Goal: Transaction & Acquisition: Purchase product/service

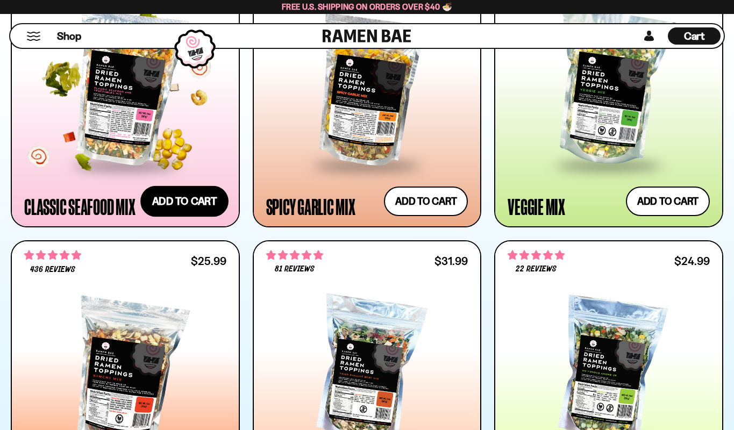
scroll to position [381, 0]
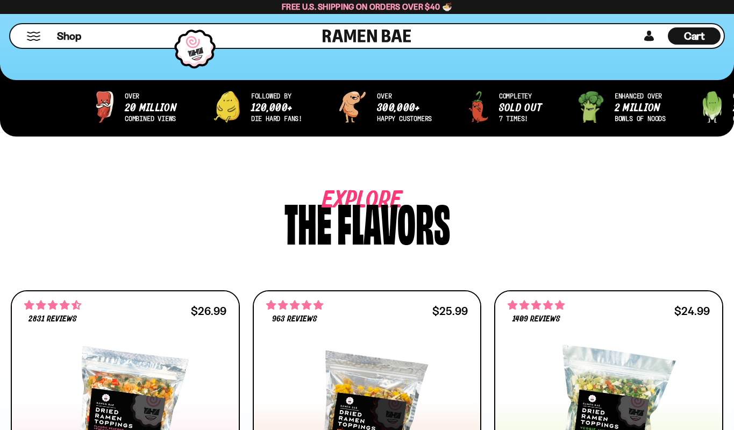
click at [689, 37] on span "Cart" at bounding box center [694, 36] width 21 height 13
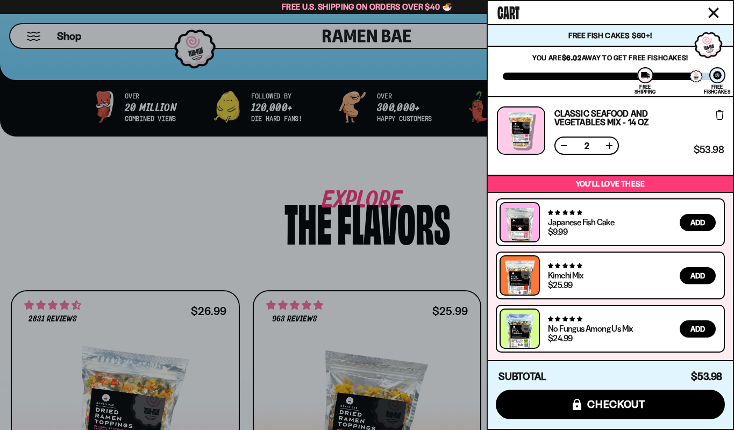
click at [563, 145] on button at bounding box center [564, 145] width 11 height 11
click at [429, 234] on div at bounding box center [367, 215] width 734 height 430
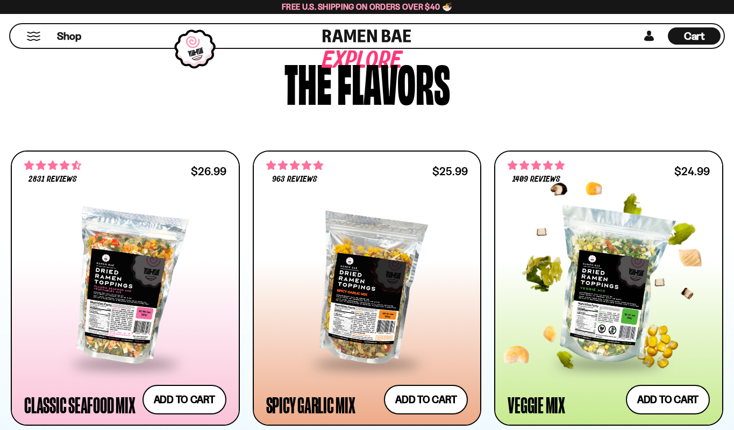
scroll to position [523, 0]
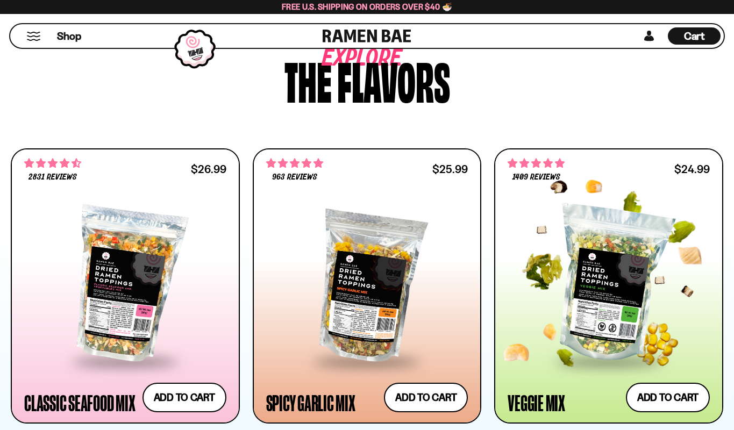
click at [609, 297] on div at bounding box center [609, 285] width 202 height 152
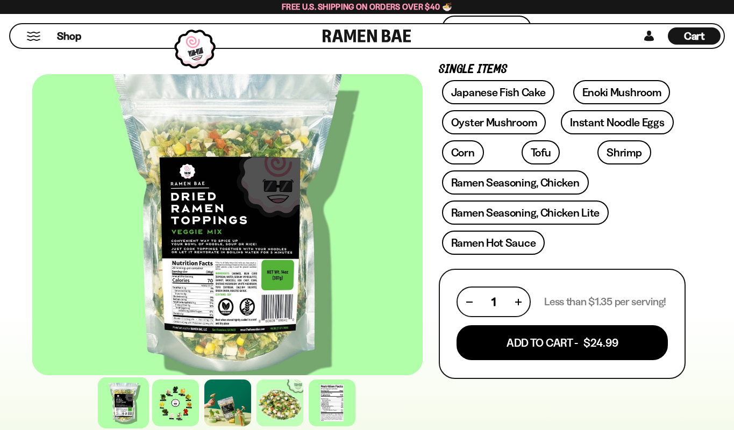
scroll to position [358, 0]
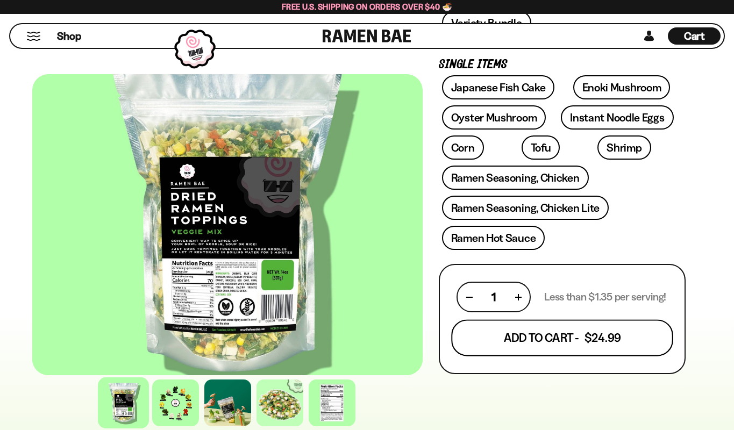
click at [569, 344] on button "Add To Cart - $24.99" at bounding box center [562, 338] width 222 height 37
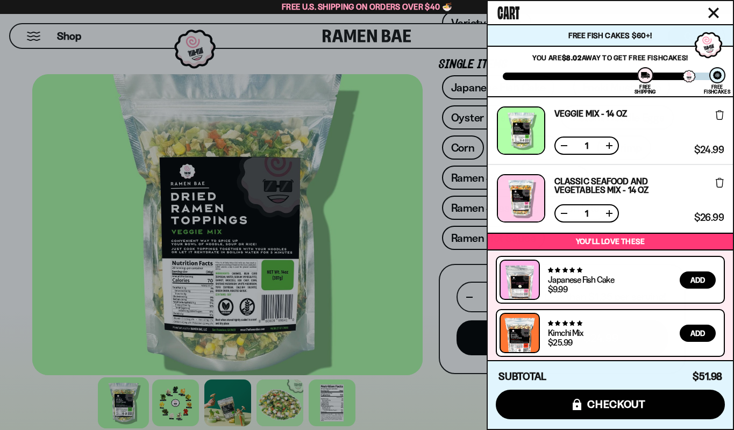
click at [167, 407] on div at bounding box center [367, 215] width 734 height 430
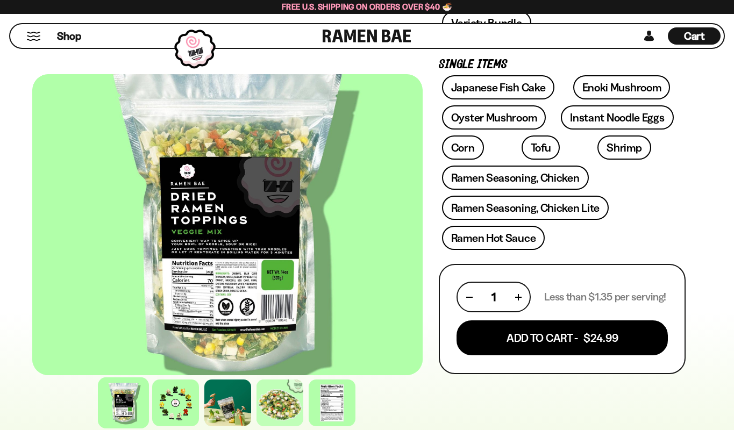
click at [691, 35] on span "Cart" at bounding box center [694, 36] width 21 height 13
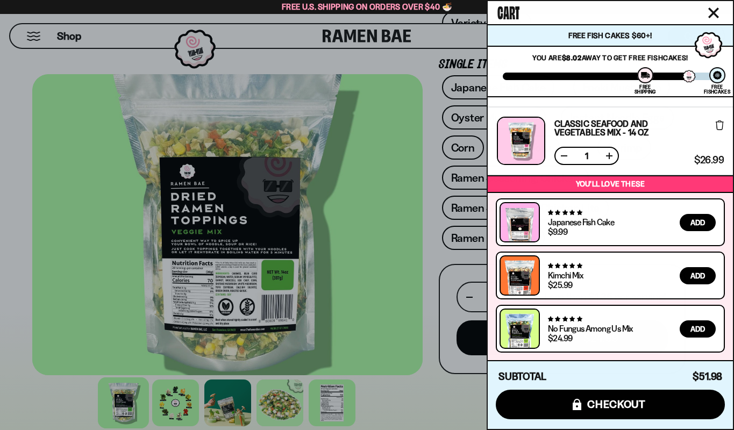
scroll to position [58, 0]
click at [427, 296] on div at bounding box center [367, 215] width 734 height 430
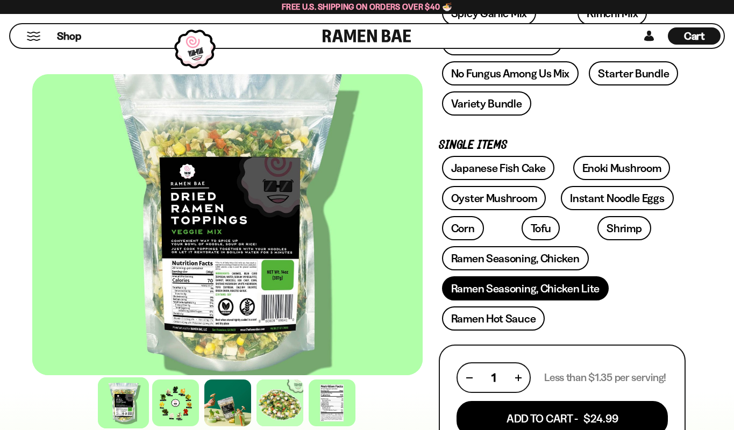
scroll to position [272, 0]
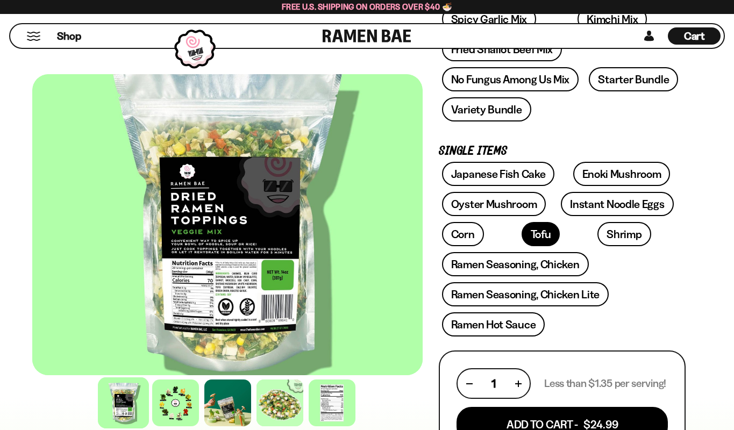
click at [522, 236] on link "Tofu" at bounding box center [541, 234] width 39 height 24
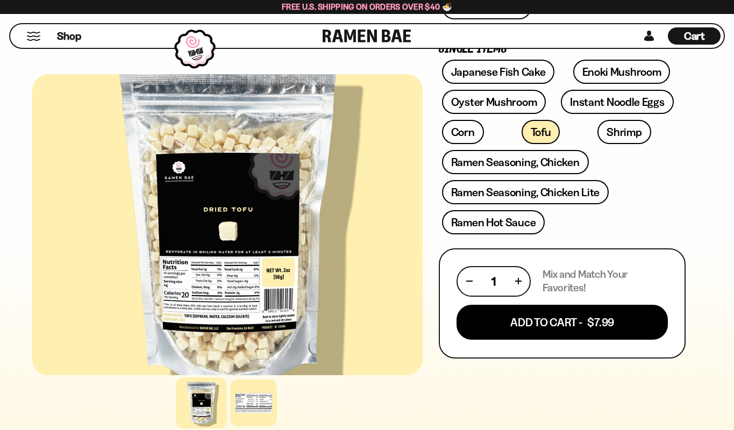
scroll to position [376, 0]
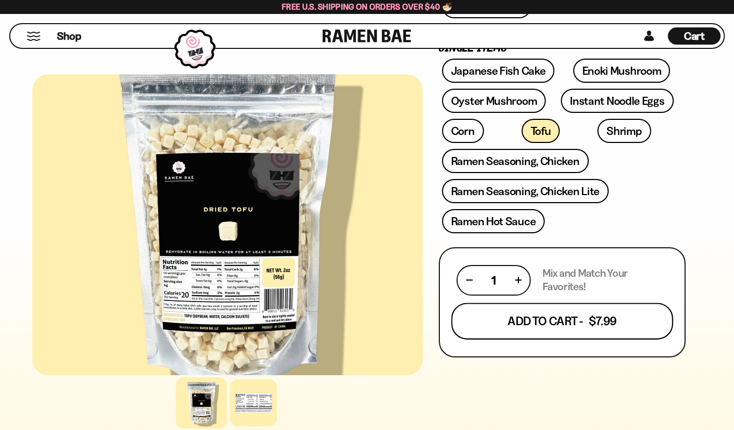
click at [588, 326] on button "Add To Cart - $7.99" at bounding box center [562, 321] width 222 height 37
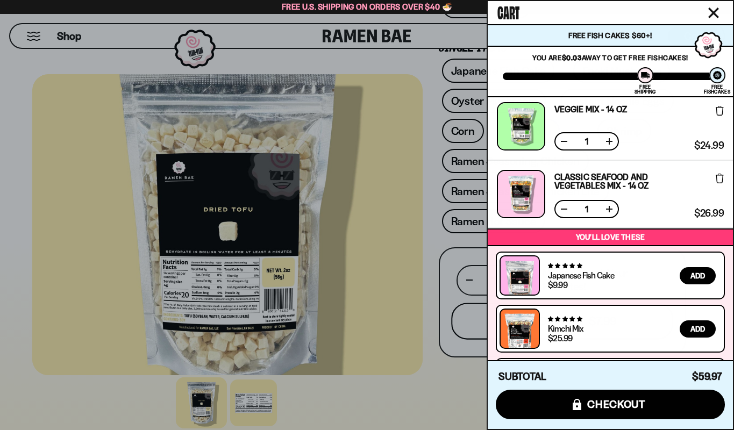
scroll to position [76, 0]
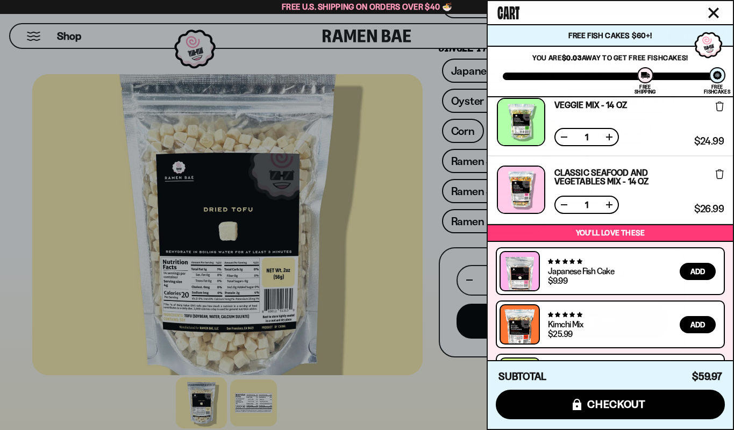
click at [713, 13] on button "Close cart" at bounding box center [713, 13] width 16 height 16
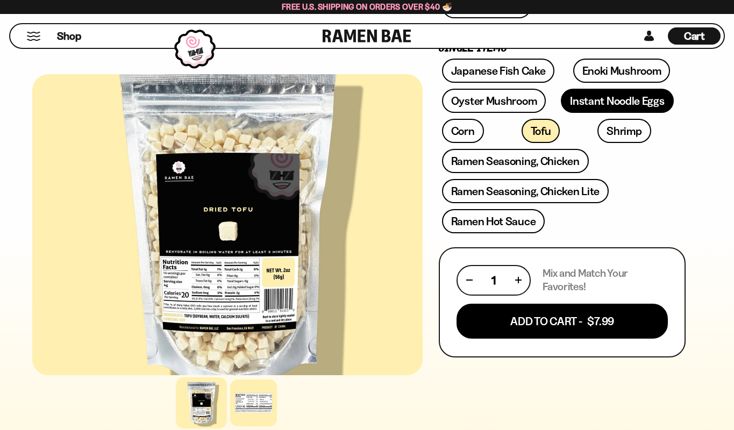
click at [588, 108] on link "Instant Noodle Eggs" at bounding box center [617, 101] width 112 height 24
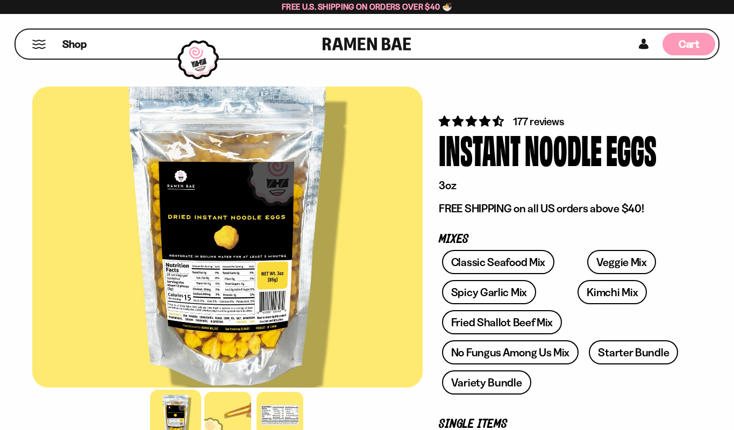
click at [692, 42] on span "Cart" at bounding box center [688, 44] width 21 height 13
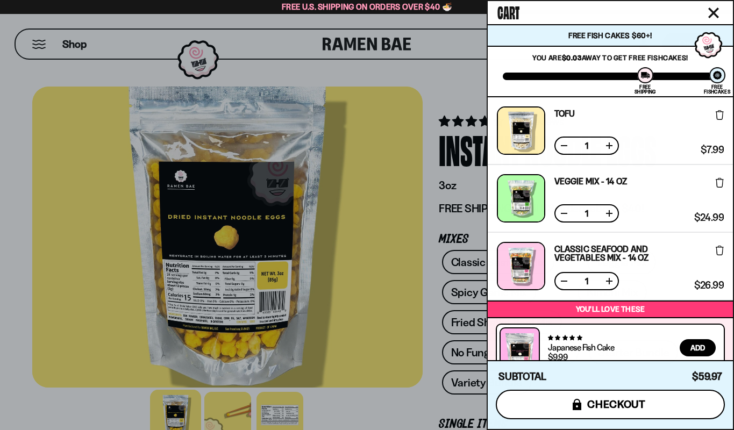
click at [615, 406] on span "checkout" at bounding box center [616, 404] width 59 height 12
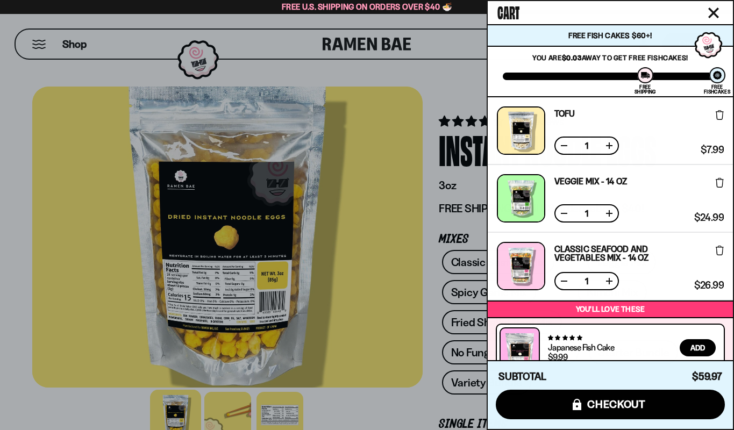
click at [397, 111] on div at bounding box center [367, 215] width 734 height 430
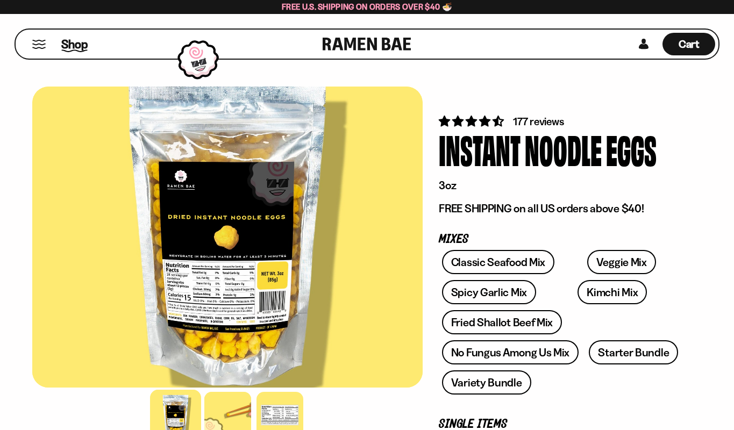
click at [69, 45] on span "Shop" at bounding box center [74, 44] width 26 height 16
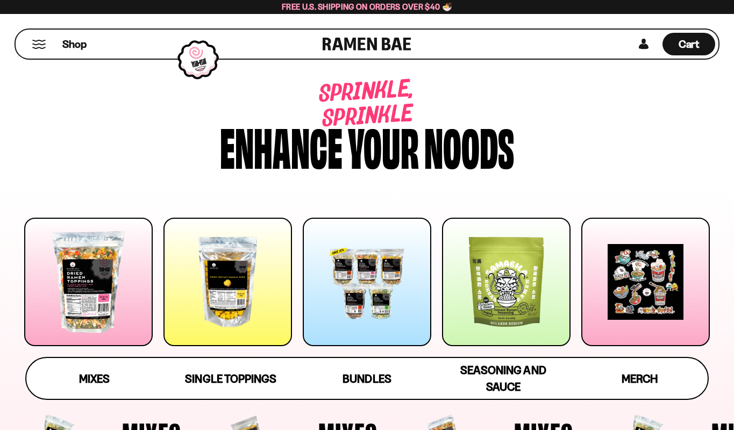
click at [512, 301] on div at bounding box center [506, 282] width 128 height 128
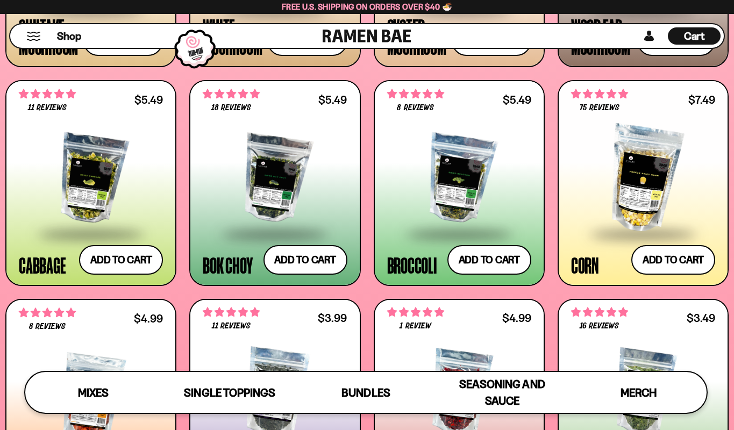
scroll to position [938, 0]
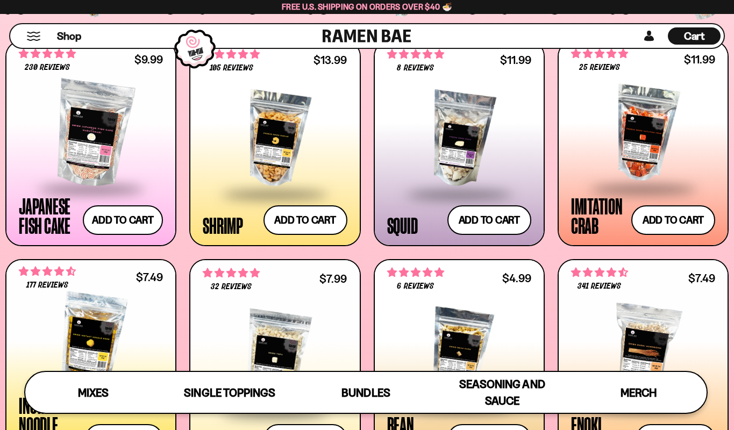
click at [35, 38] on button "Mobile Menu Trigger" at bounding box center [33, 36] width 15 height 9
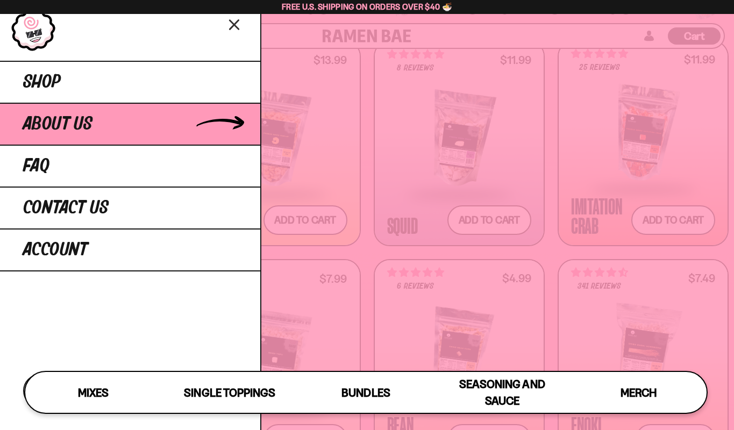
click at [52, 120] on span "About Us" at bounding box center [57, 124] width 69 height 19
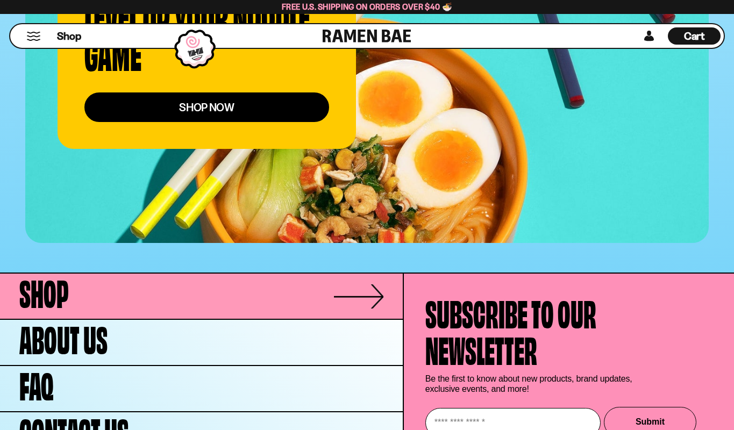
scroll to position [4243, 0]
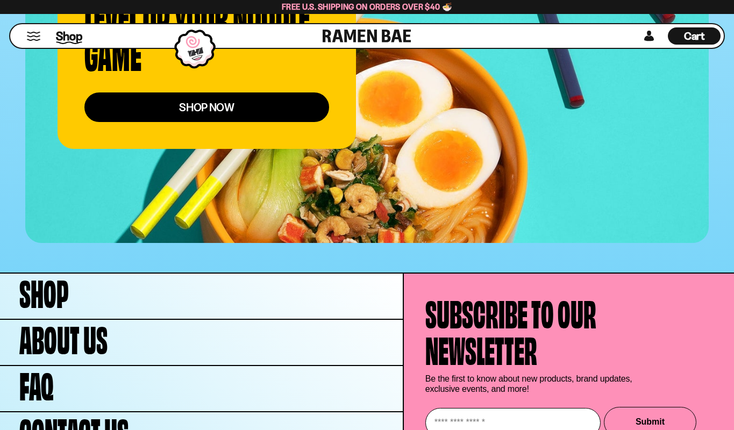
click at [76, 35] on span "Shop" at bounding box center [69, 36] width 26 height 16
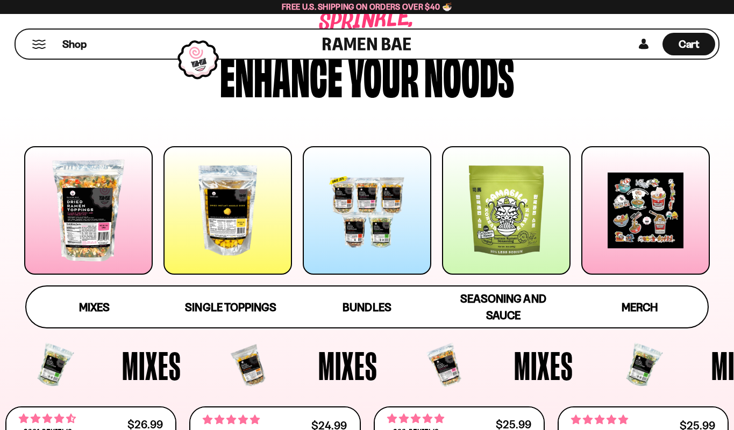
scroll to position [74, 0]
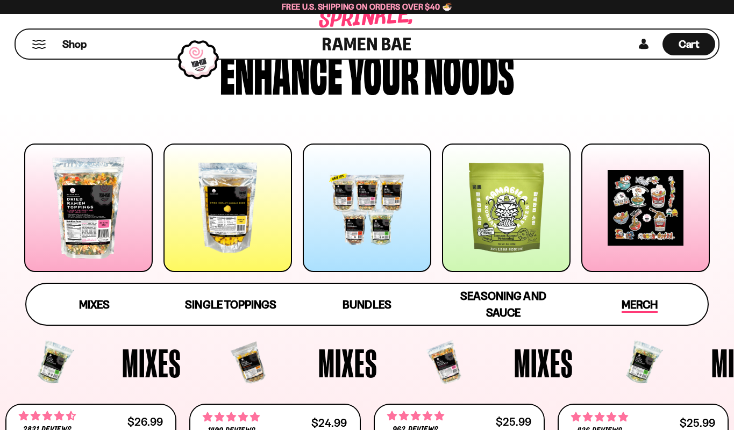
click at [650, 306] on span "Merch" at bounding box center [640, 305] width 36 height 15
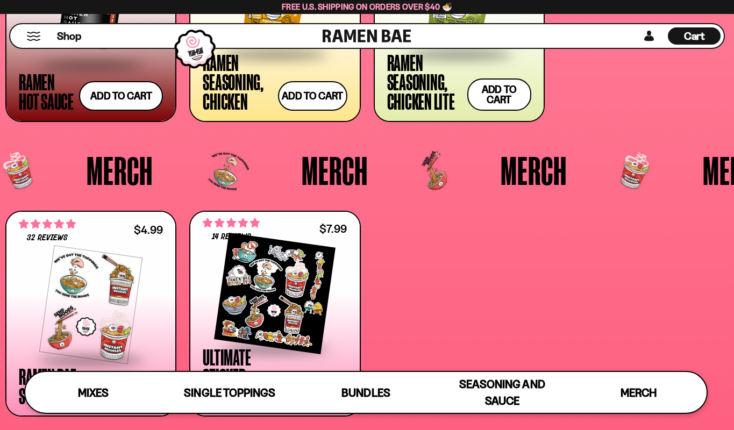
scroll to position [2540, 0]
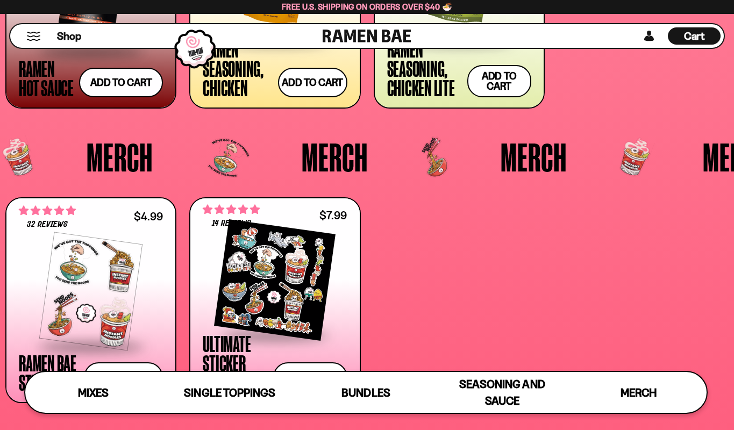
click at [117, 278] on div at bounding box center [91, 292] width 144 height 108
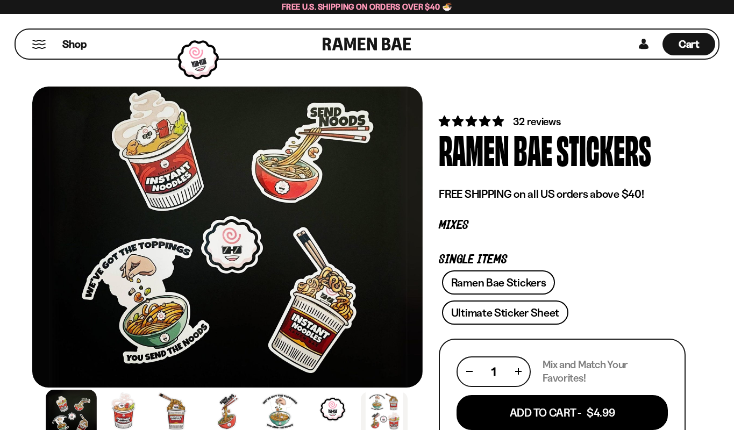
click at [492, 287] on div "Ramen Bae Stickers Ultimate Sticker Sheet" at bounding box center [562, 300] width 247 height 60
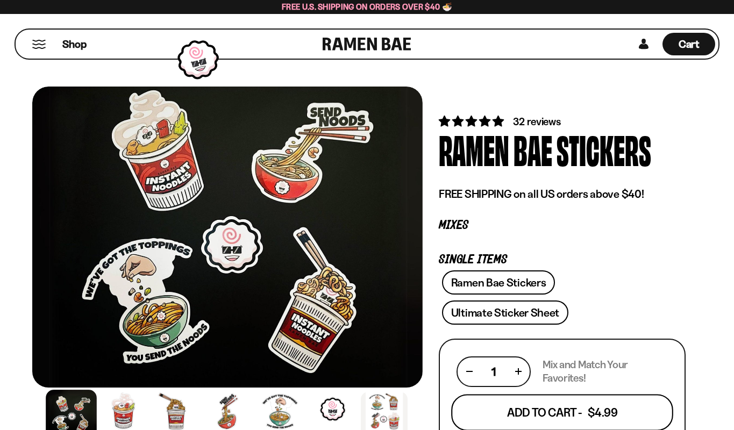
click at [532, 418] on button "Add To Cart - $4.99" at bounding box center [562, 412] width 222 height 37
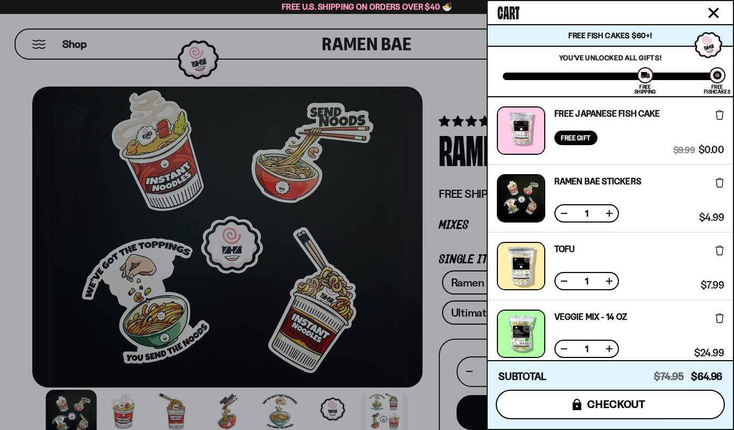
click at [608, 406] on span "checkout" at bounding box center [616, 404] width 59 height 12
